Goal: Information Seeking & Learning: Learn about a topic

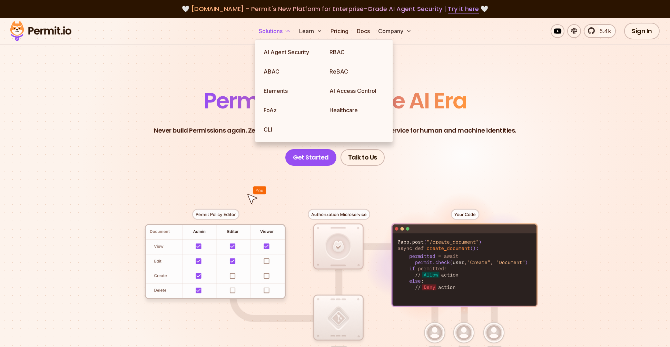
click at [271, 33] on button "Solutions" at bounding box center [275, 31] width 38 height 14
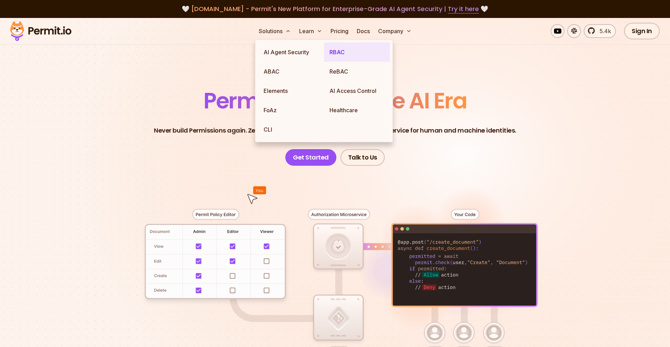
click at [333, 53] on link "RBAC" at bounding box center [357, 51] width 66 height 19
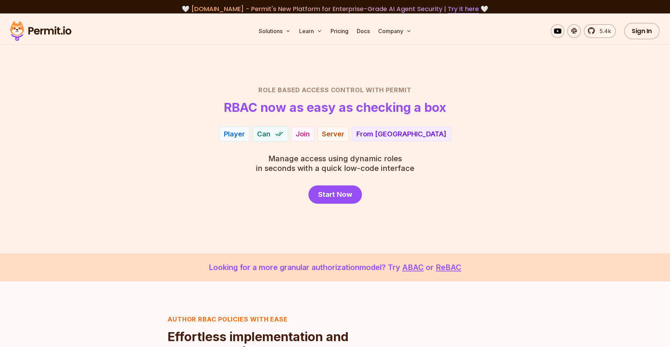
click at [497, 154] on div "Role Based Access Control with Permit RBAC now as easy as checking a box Player…" at bounding box center [334, 144] width 483 height 118
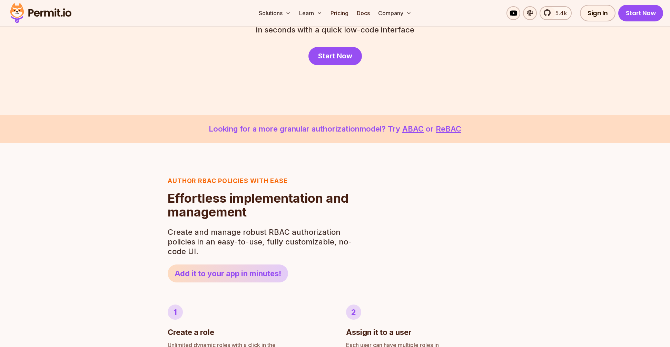
scroll to position [278, 0]
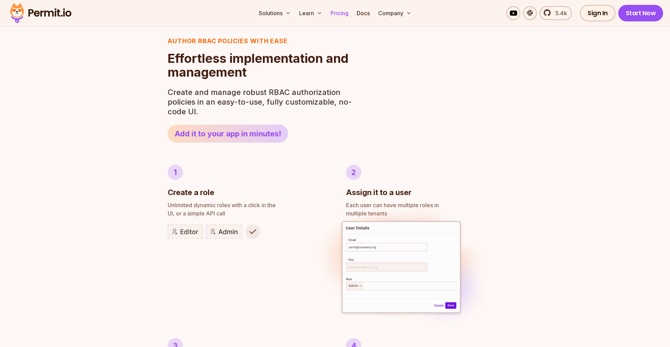
click at [342, 16] on link "Pricing" at bounding box center [339, 13] width 23 height 14
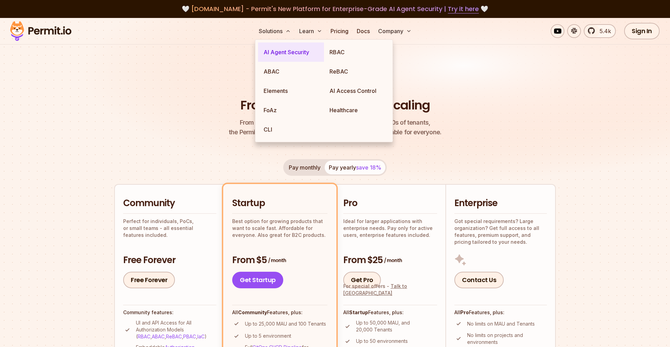
click at [274, 58] on link "AI Agent Security" at bounding box center [291, 51] width 66 height 19
